Goal: Transaction & Acquisition: Purchase product/service

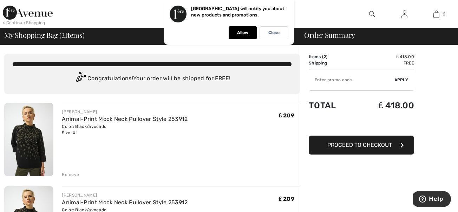
type input "NEW15"
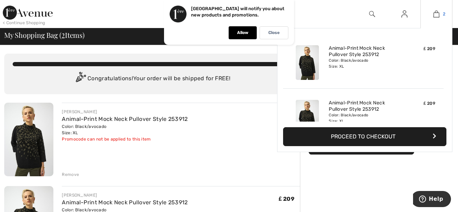
click at [436, 15] on img at bounding box center [436, 14] width 6 height 8
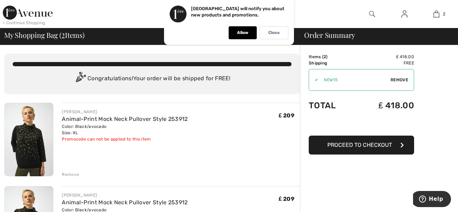
click at [436, 15] on img at bounding box center [436, 14] width 6 height 8
click at [318, 61] on td "Shipping" at bounding box center [332, 63] width 46 height 6
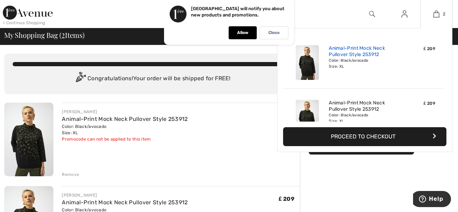
click at [360, 57] on link "Animal-Print Mock Neck Pullover Style 253912" at bounding box center [363, 51] width 69 height 13
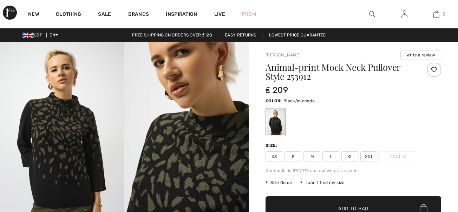
checkbox input "true"
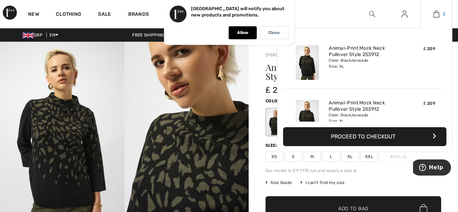
click at [437, 15] on img at bounding box center [436, 14] width 6 height 8
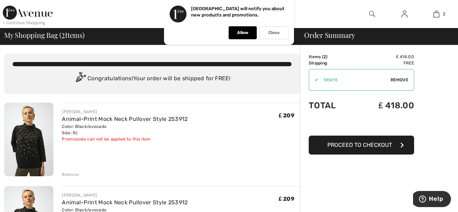
click at [390, 81] on span "Remove" at bounding box center [399, 80] width 18 height 6
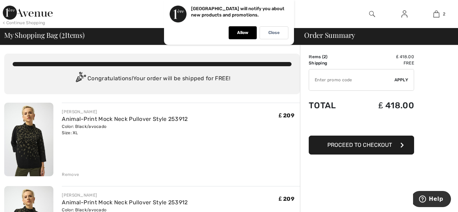
type input "NEW15"
type input "FLASH15"
type input "NEW10"
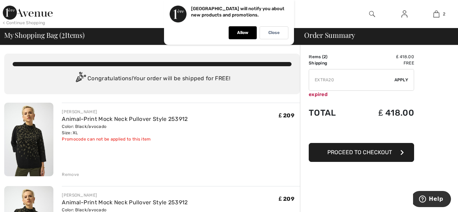
type input "FREEDENIMBAG"
type input "PANTSVIP"
type input "FREEXPRESS"
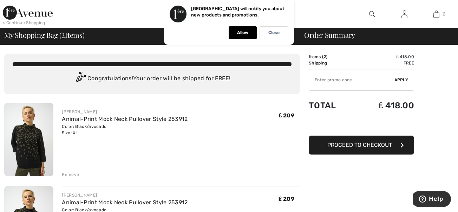
type input "MAMA"
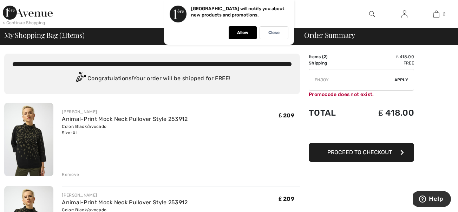
type input "ENJ0Y"
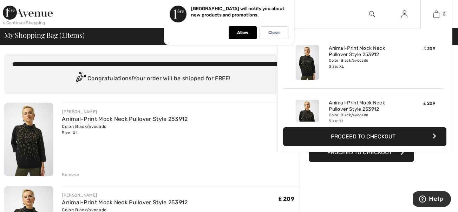
click at [400, 64] on div "₤ 209" at bounding box center [418, 62] width 37 height 40
click at [357, 55] on link "Animal-Print Mock Neck Pullover Style 253912" at bounding box center [363, 51] width 69 height 13
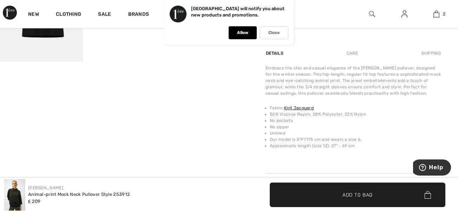
scroll to position [229, 0]
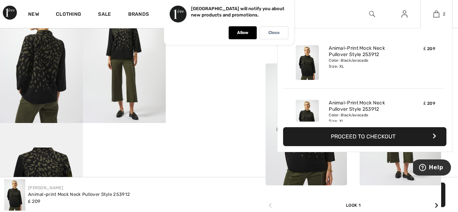
click at [304, 59] on img at bounding box center [307, 62] width 23 height 35
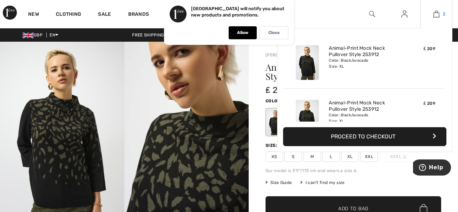
click at [439, 14] on link "2" at bounding box center [435, 14] width 31 height 8
